Goal: Task Accomplishment & Management: Manage account settings

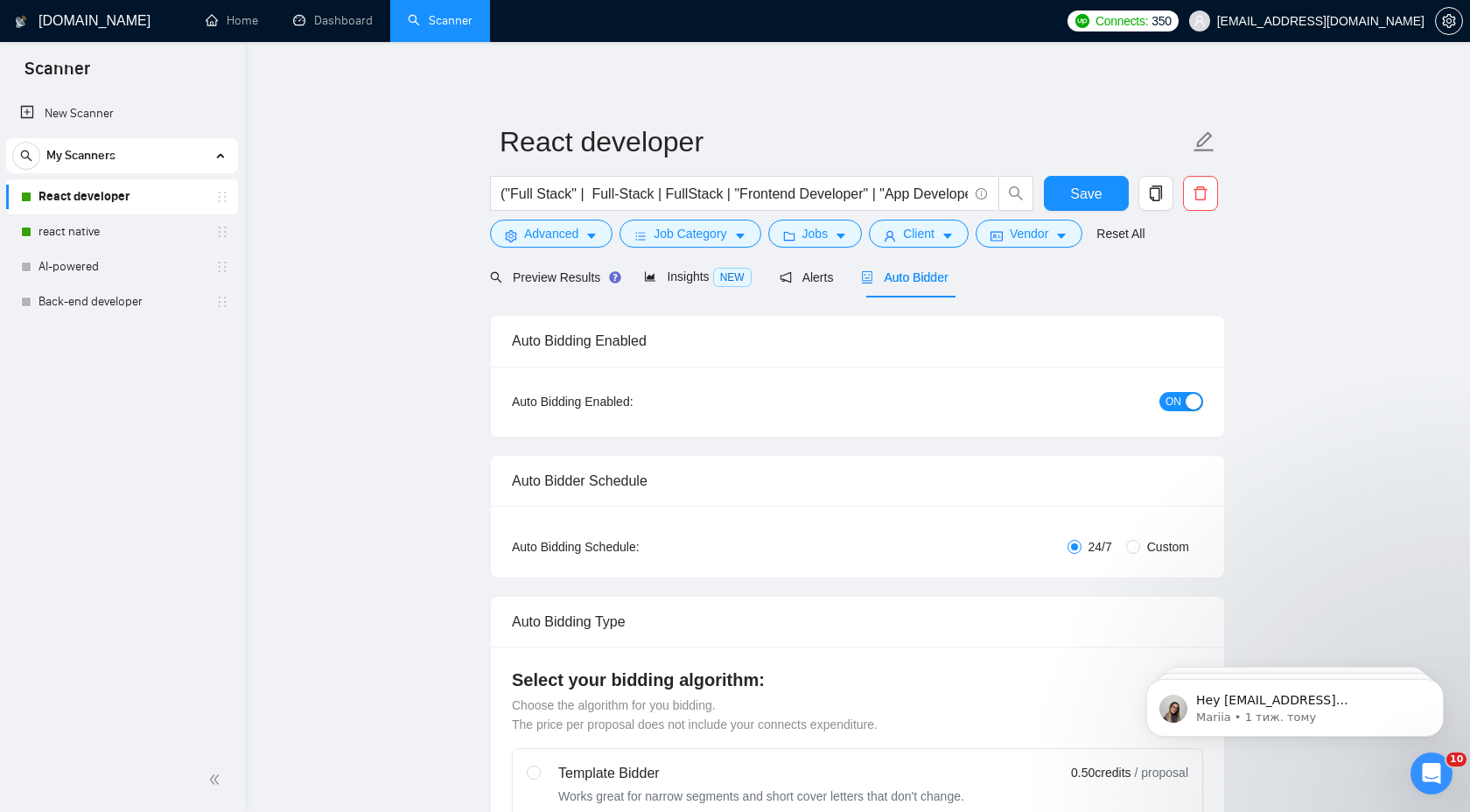
click at [1186, 400] on div "button" at bounding box center [1193, 401] width 15 height 15
click at [1087, 193] on span "Save" at bounding box center [1086, 194] width 32 height 22
click at [142, 229] on link "react native" at bounding box center [122, 232] width 167 height 35
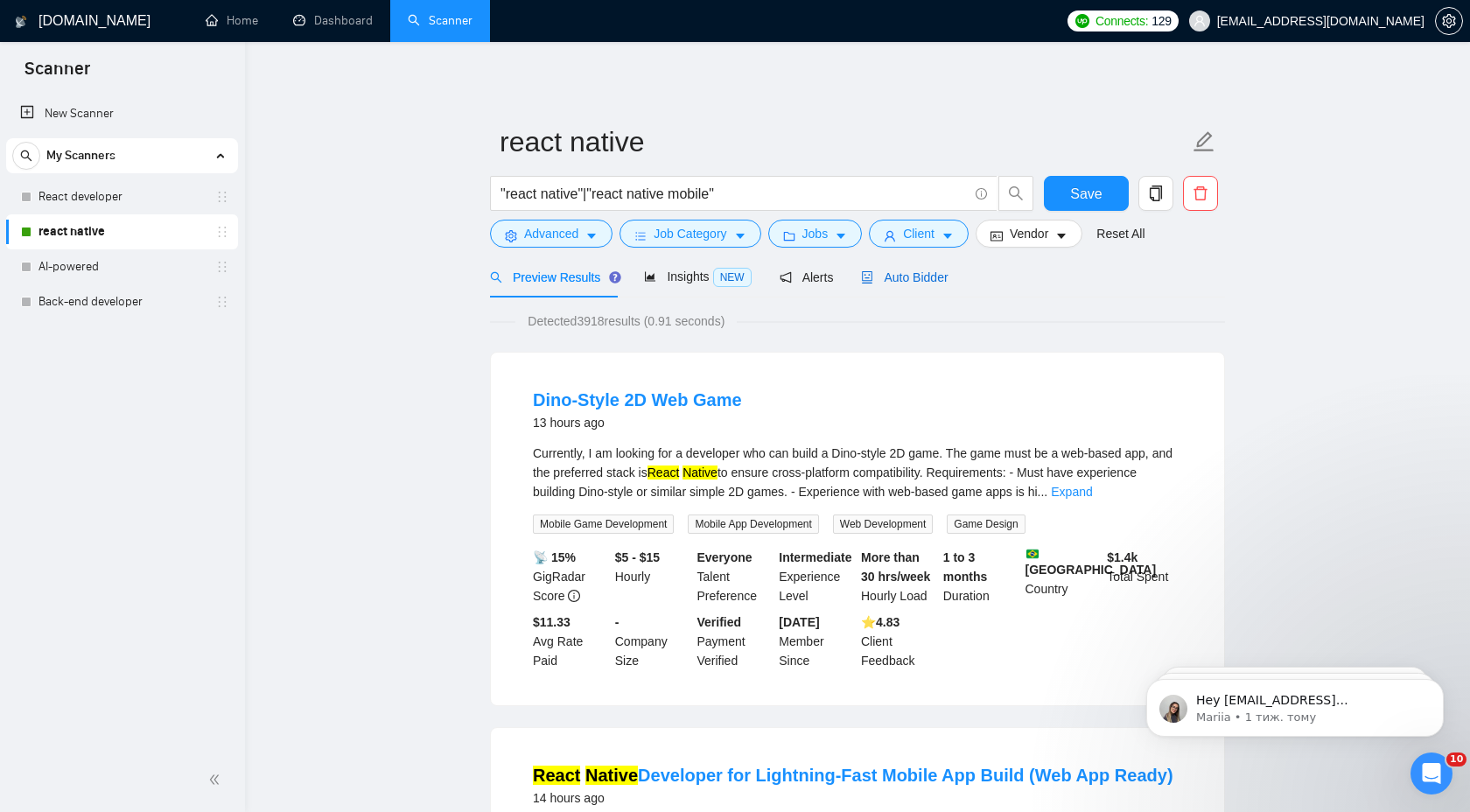
click at [924, 278] on span "Auto Bidder" at bounding box center [905, 277] width 87 height 14
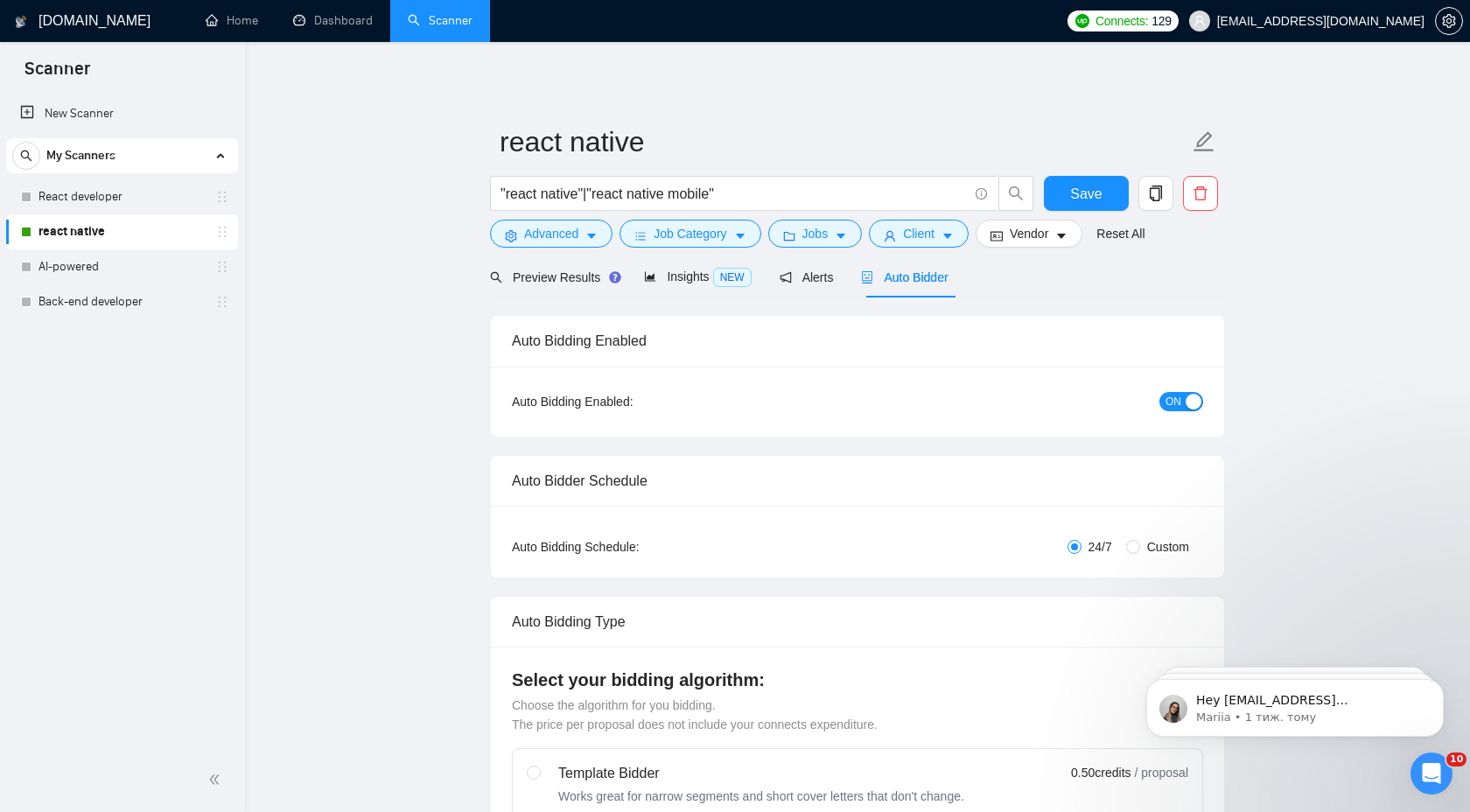
click at [1172, 405] on span "ON" at bounding box center [1173, 401] width 15 height 19
click at [1093, 206] on button "Save" at bounding box center [1087, 193] width 85 height 35
